Goal: Communication & Community: Answer question/provide support

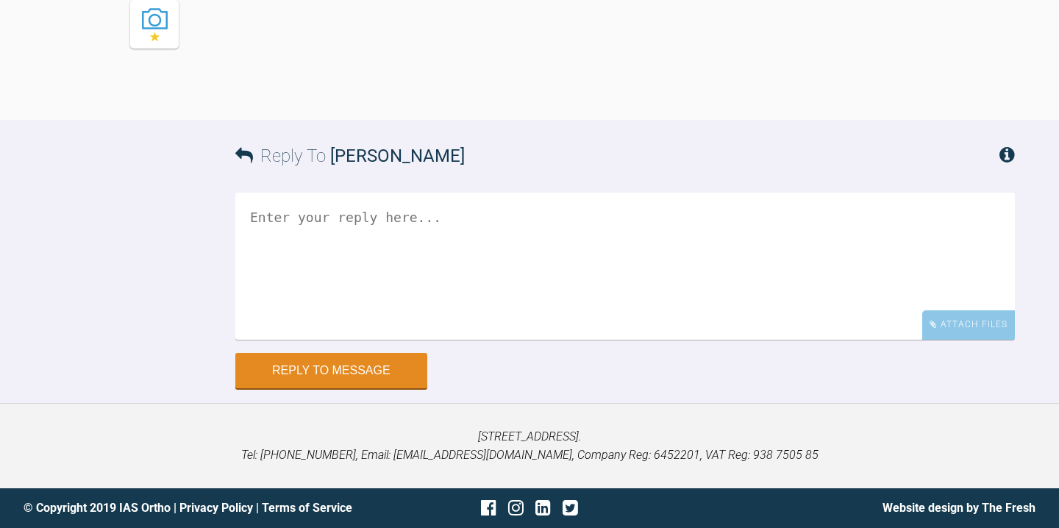
scroll to position [2670, 0]
click at [502, 297] on textarea at bounding box center [624, 266] width 779 height 147
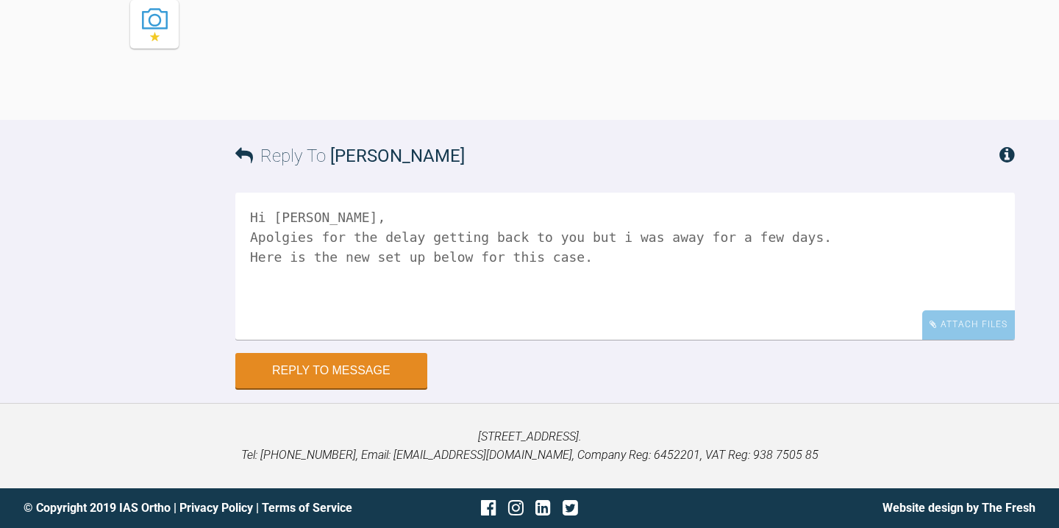
click at [280, 295] on textarea "Hi [PERSON_NAME], Apolgies for the delay getting back to you but i was away for…" at bounding box center [624, 266] width 779 height 147
click at [638, 294] on textarea "Hi [PERSON_NAME], Apologies for the delay getting back to you but i was away fo…" at bounding box center [624, 266] width 779 height 147
click at [599, 313] on textarea "Hi [PERSON_NAME], Apologies for the delay getting back to you but I was away fo…" at bounding box center [624, 266] width 779 height 147
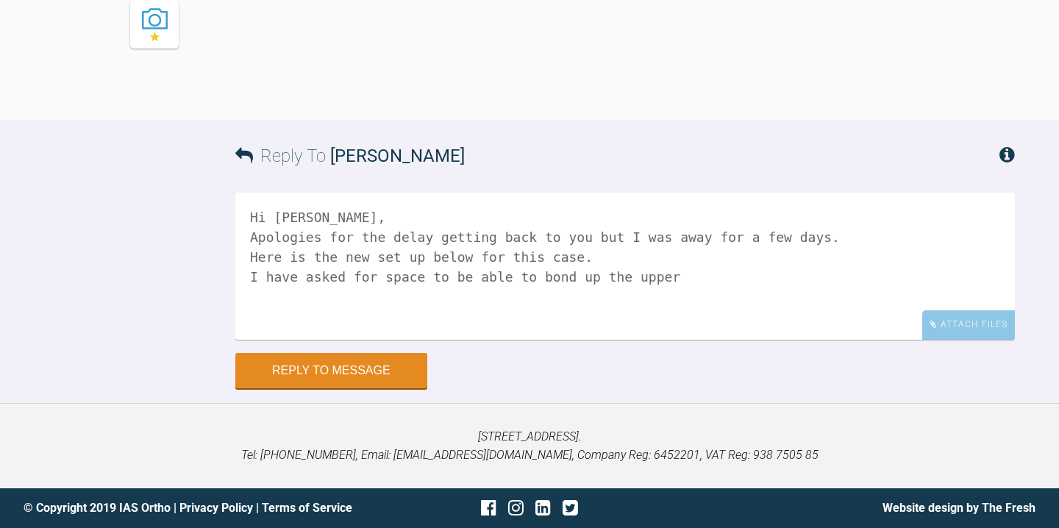
click at [546, 332] on textarea "Hi [PERSON_NAME], Apologies for the delay getting back to you but I was away fo…" at bounding box center [624, 266] width 779 height 147
click at [730, 332] on textarea "Hi [PERSON_NAME], Apologies for the delay getting back to you but I was away fo…" at bounding box center [624, 266] width 779 height 147
click at [783, 335] on textarea "Hi [PERSON_NAME], Apologies for the delay getting back to you but I was away fo…" at bounding box center [624, 266] width 779 height 147
click at [769, 335] on textarea "Hi [PERSON_NAME], Apologies for the delay getting back to you but I was away fo…" at bounding box center [624, 266] width 779 height 147
click at [816, 333] on textarea "Hi [PERSON_NAME], Apologies for the delay getting back to you but I was away fo…" at bounding box center [624, 266] width 779 height 147
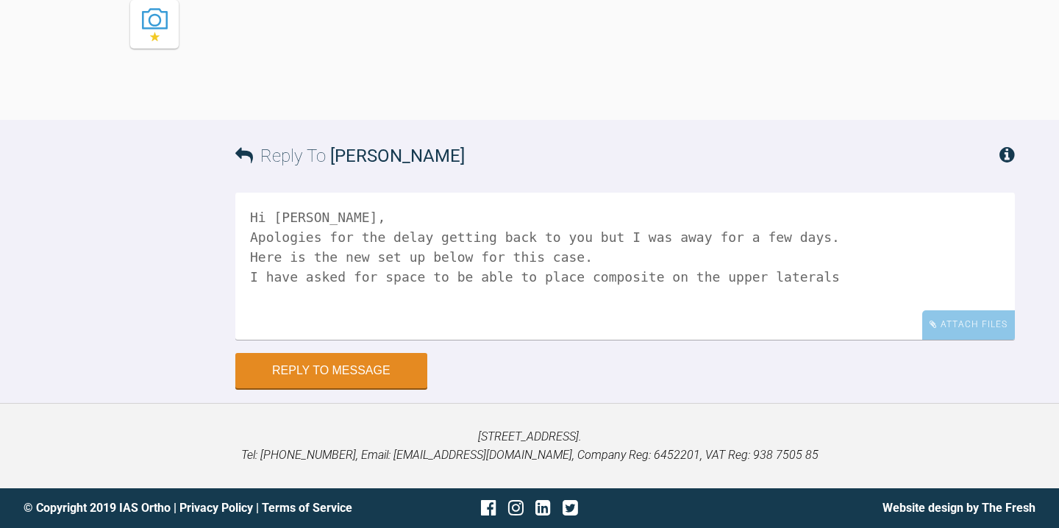
click at [856, 336] on textarea "Hi [PERSON_NAME], Apologies for the delay getting back to you but I was away fo…" at bounding box center [624, 266] width 779 height 147
click at [479, 335] on textarea "Hi [PERSON_NAME], Apologies for the delay getting back to you but I was away fo…" at bounding box center [624, 266] width 779 height 147
click at [599, 335] on textarea "Hi [PERSON_NAME], Apologies for the delay getting back to you but I was away fo…" at bounding box center [624, 266] width 779 height 147
click at [943, 330] on textarea "Hi [PERSON_NAME], Apologies for the delay getting back to you but I was away fo…" at bounding box center [624, 266] width 779 height 147
click at [432, 340] on textarea "Hi [PERSON_NAME], Apologies for the delay getting back to you but I was away fo…" at bounding box center [624, 266] width 779 height 147
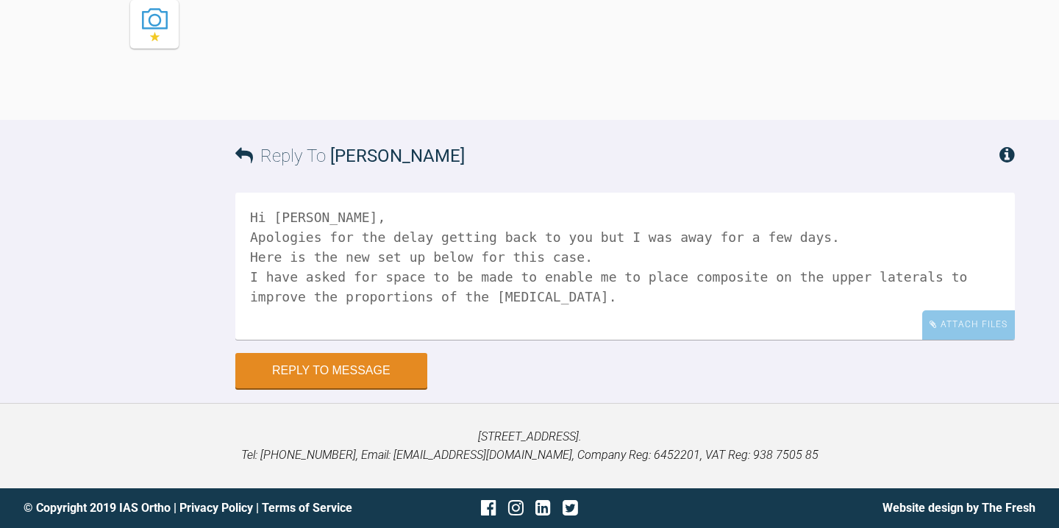
click at [583, 340] on textarea "Hi [PERSON_NAME], Apologies for the delay getting back to you but I was away fo…" at bounding box center [624, 266] width 779 height 147
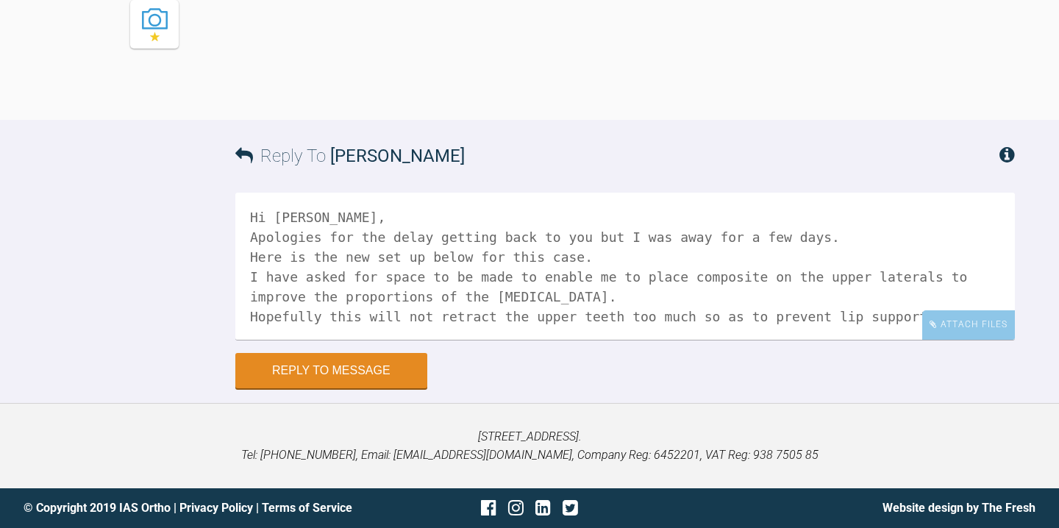
click at [836, 340] on textarea "Hi [PERSON_NAME], Apologies for the delay getting back to you but I was away fo…" at bounding box center [624, 266] width 779 height 147
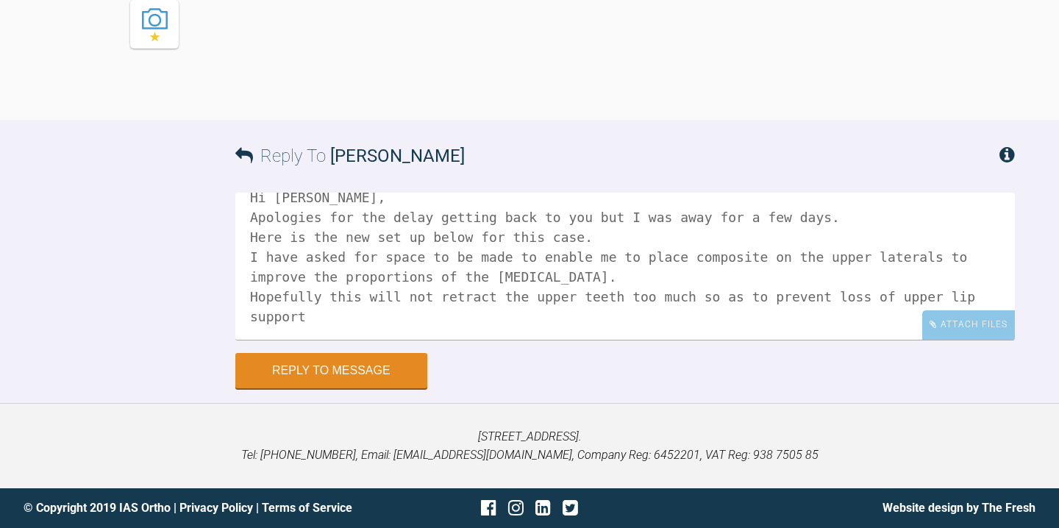
scroll to position [21, 0]
click at [335, 340] on textarea "Hi [PERSON_NAME], Apologies for the delay getting back to you but I was away fo…" at bounding box center [624, 266] width 779 height 147
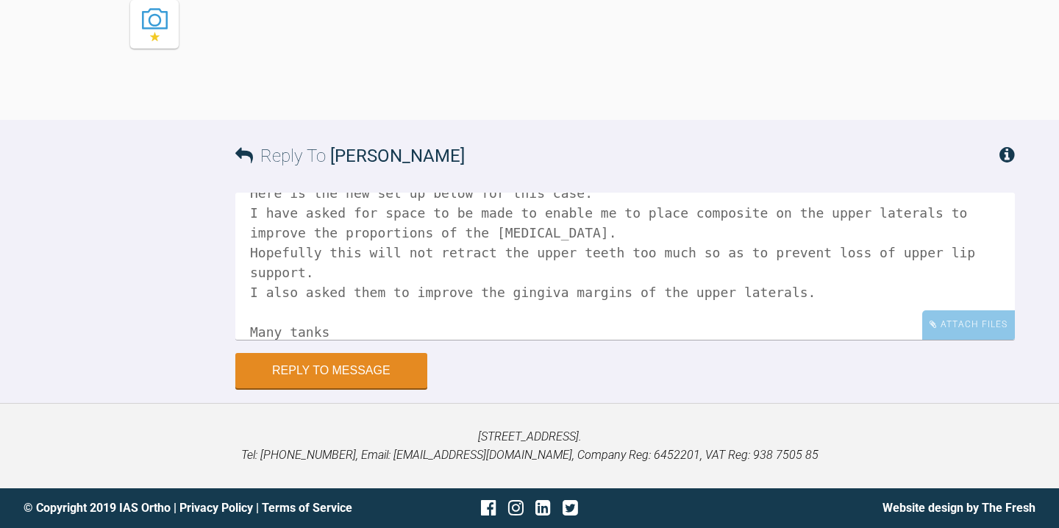
scroll to position [84, 0]
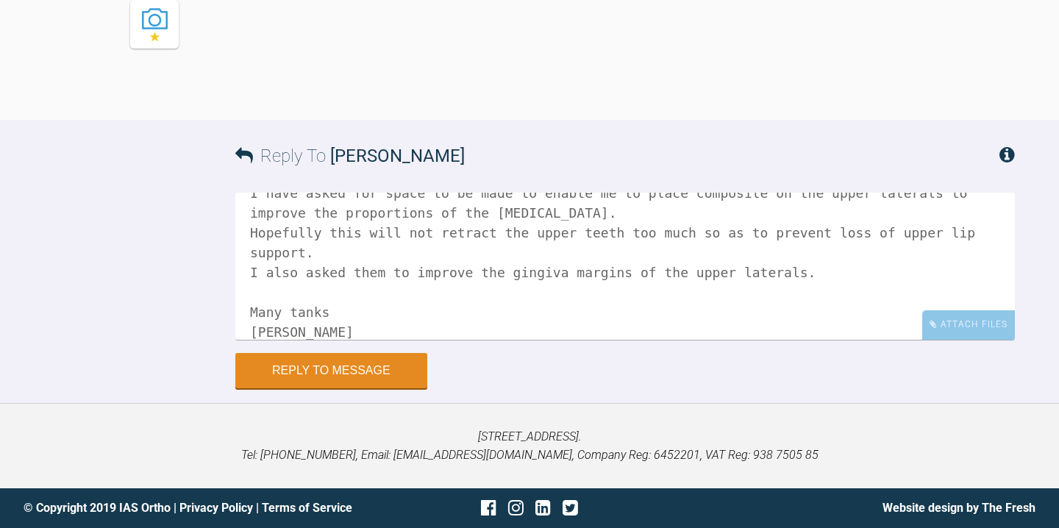
click at [296, 314] on textarea "Hi [PERSON_NAME], Apologies for the delay getting back to you but I was away fo…" at bounding box center [624, 266] width 779 height 147
click at [307, 338] on textarea "Hi [PERSON_NAME], Apologies for the delay getting back to you but I was away fo…" at bounding box center [624, 266] width 779 height 147
click at [565, 276] on textarea "Hi Kelly, Apologies for the delay getting back to you but I was away for a few …" at bounding box center [624, 266] width 779 height 147
click at [577, 329] on textarea "Hi Kelly, Apologies for the delay getting back to you but I was away for a few …" at bounding box center [624, 266] width 779 height 147
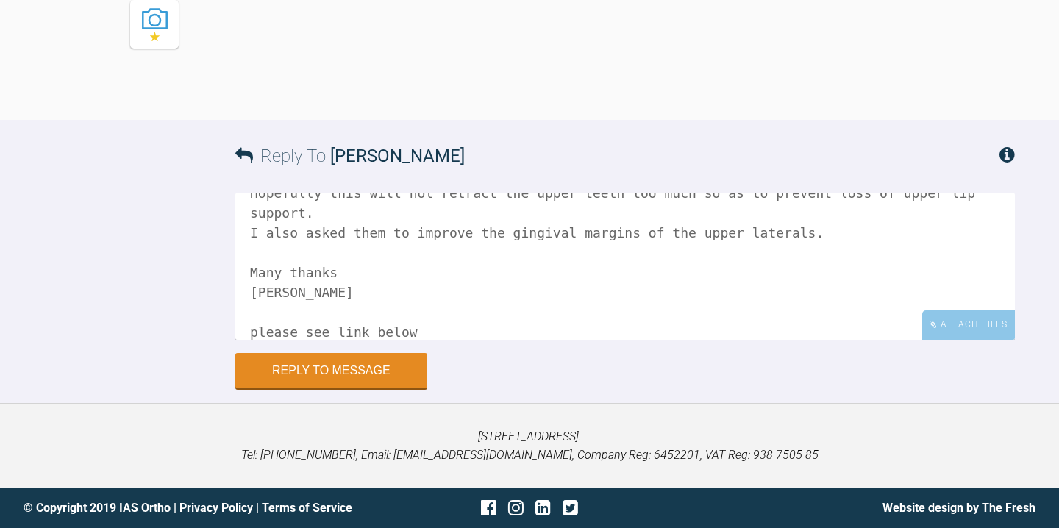
scroll to position [143, 0]
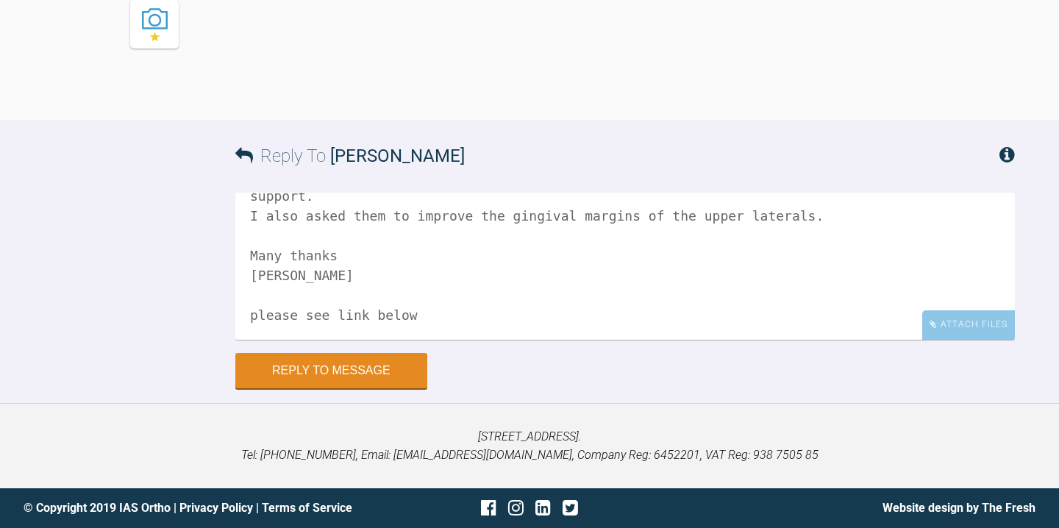
paste textarea "https://eshop-dr.clearcorrect.com/treatment-plan/password/public/5C5F7EDB-2022-…"
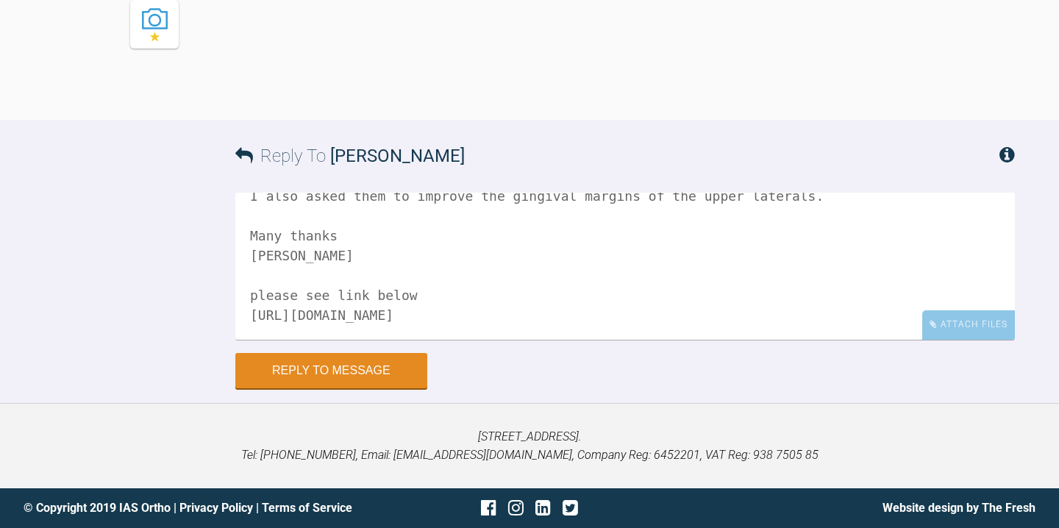
click at [463, 291] on textarea "Hi Kelly, Apologies for the delay getting back to you but I was away for a few …" at bounding box center [624, 266] width 779 height 147
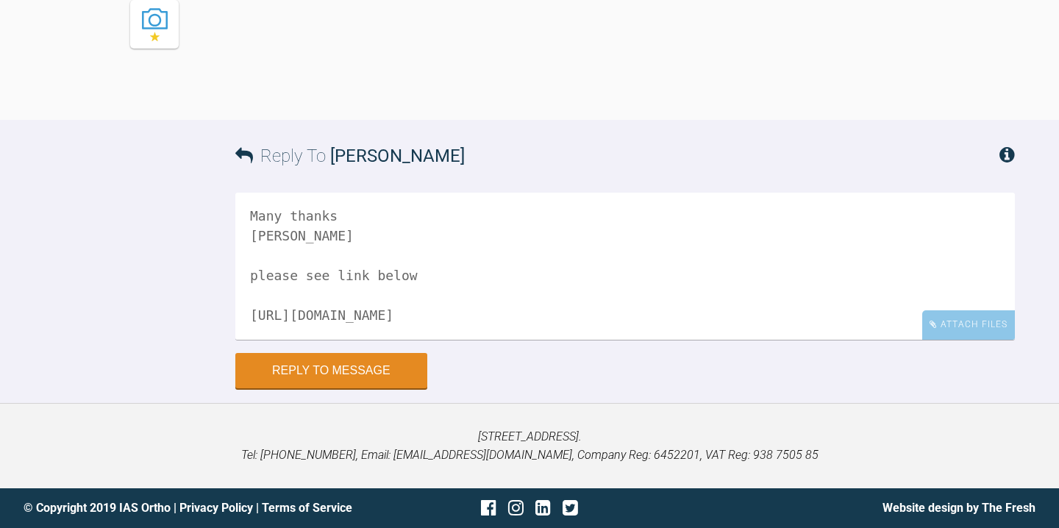
click at [711, 310] on textarea "Hi Kelly, Apologies for the delay getting back to you but I was away for a few …" at bounding box center [624, 266] width 779 height 147
paste textarea "7>b%oi+Z{>"
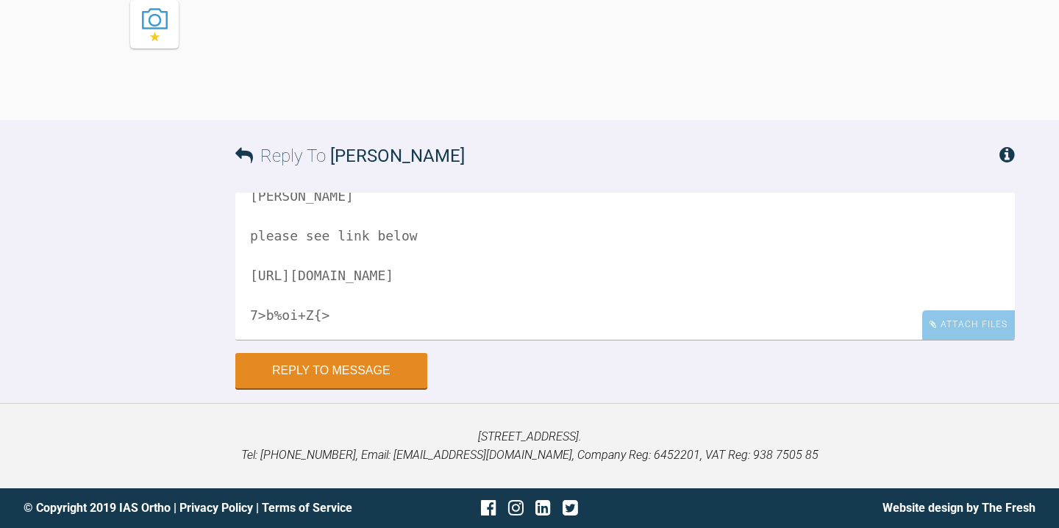
scroll to position [240, 0]
type textarea "Hi Kelly, Apologies for the delay getting back to you but I was away for a few …"
click at [315, 375] on button "Reply to Message" at bounding box center [331, 371] width 192 height 35
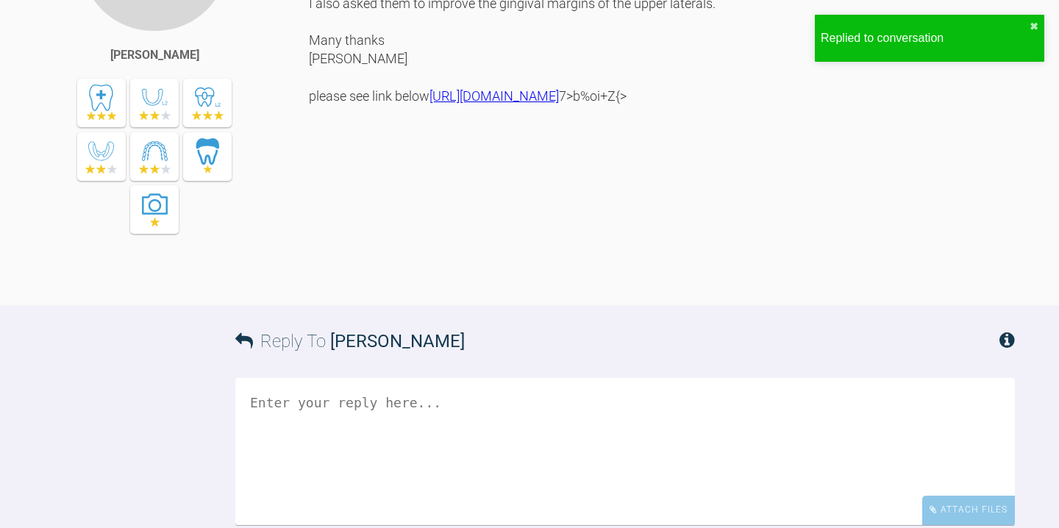
scroll to position [3098, 0]
